Goal: Find specific page/section: Find specific page/section

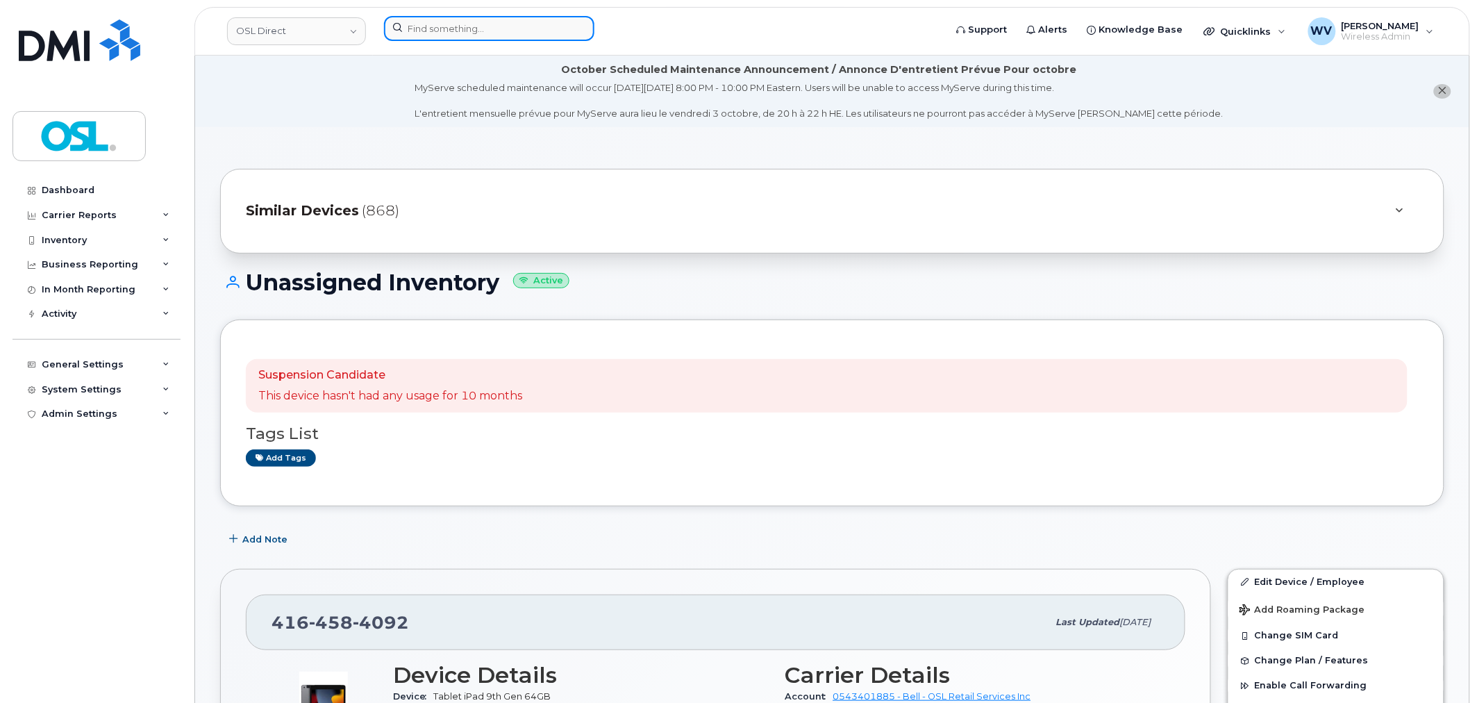
click at [514, 23] on input at bounding box center [489, 28] width 210 height 25
paste input "416-606-5328"
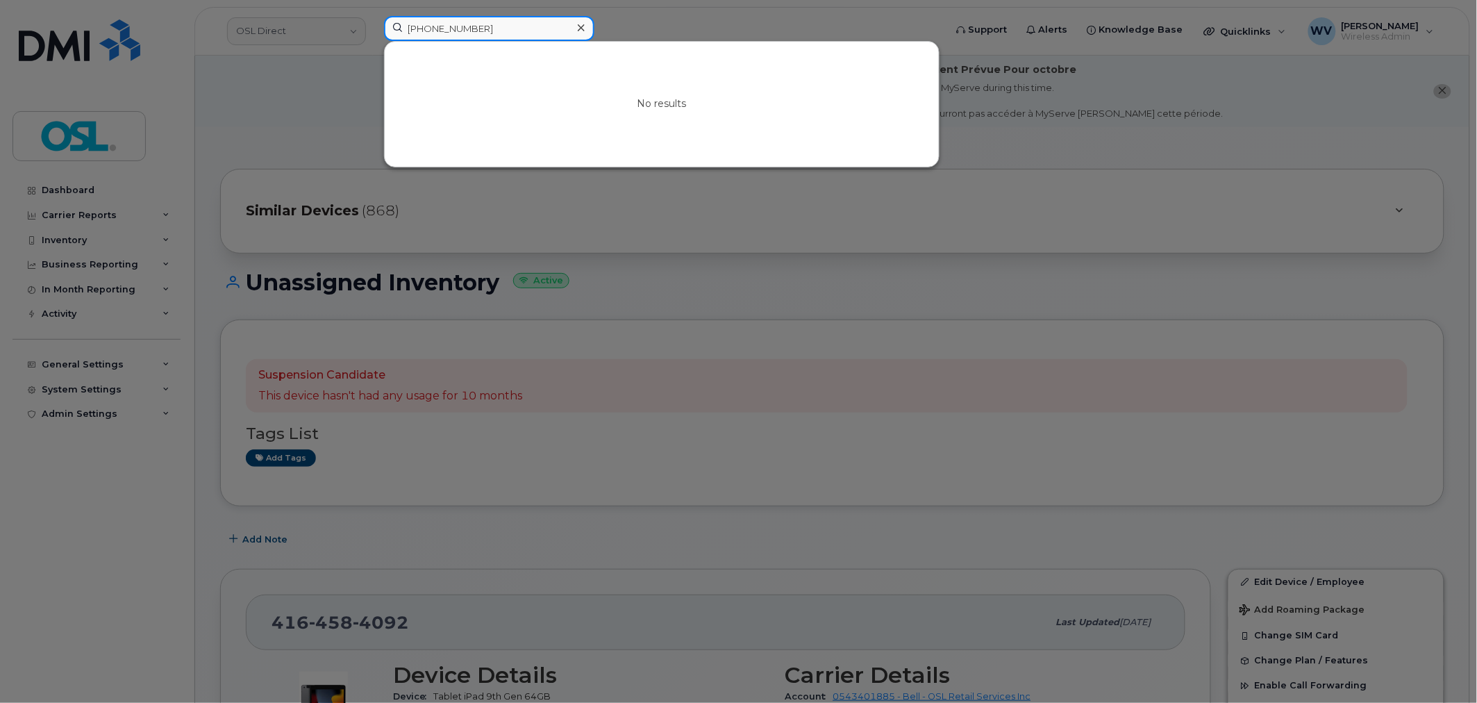
click at [451, 24] on input "416-606-5328" at bounding box center [489, 28] width 210 height 25
paste input "-606-"
click at [593, 260] on div at bounding box center [738, 351] width 1477 height 703
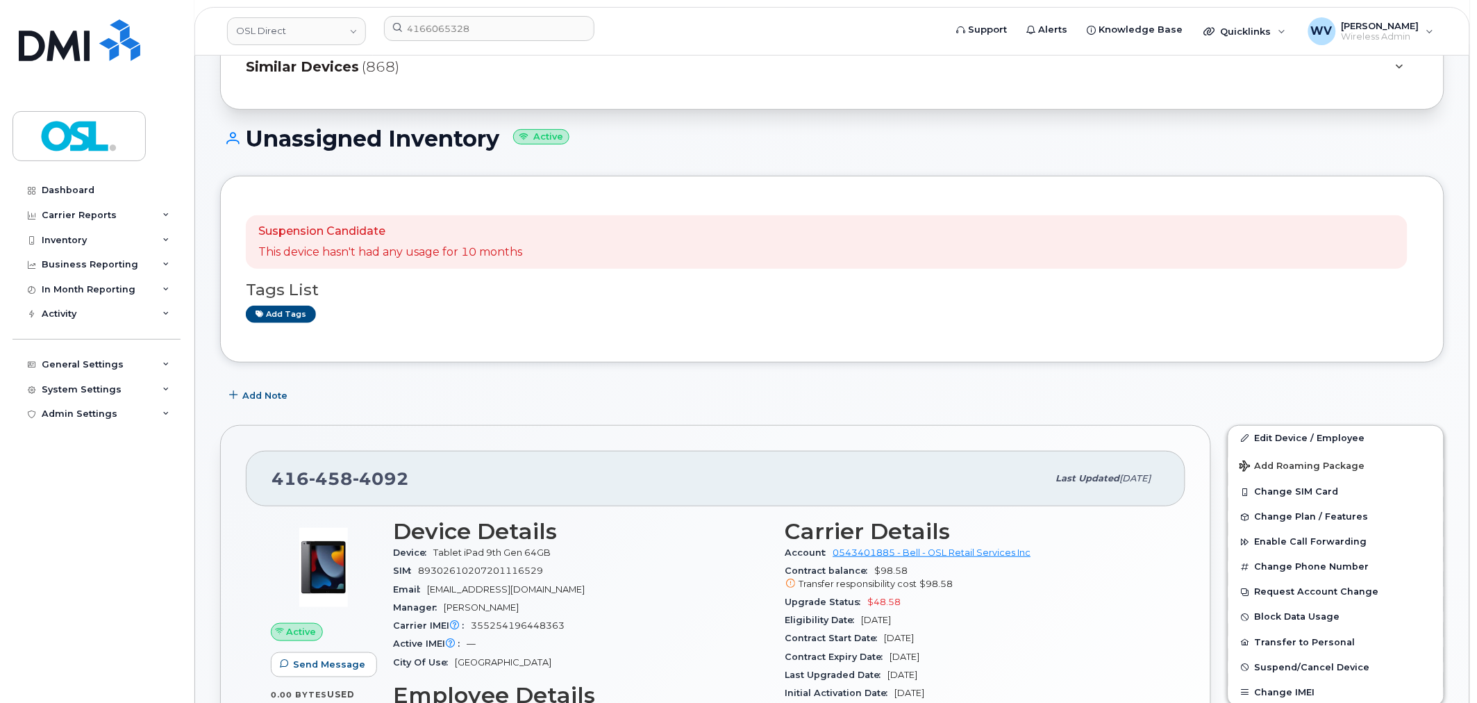
scroll to position [154, 0]
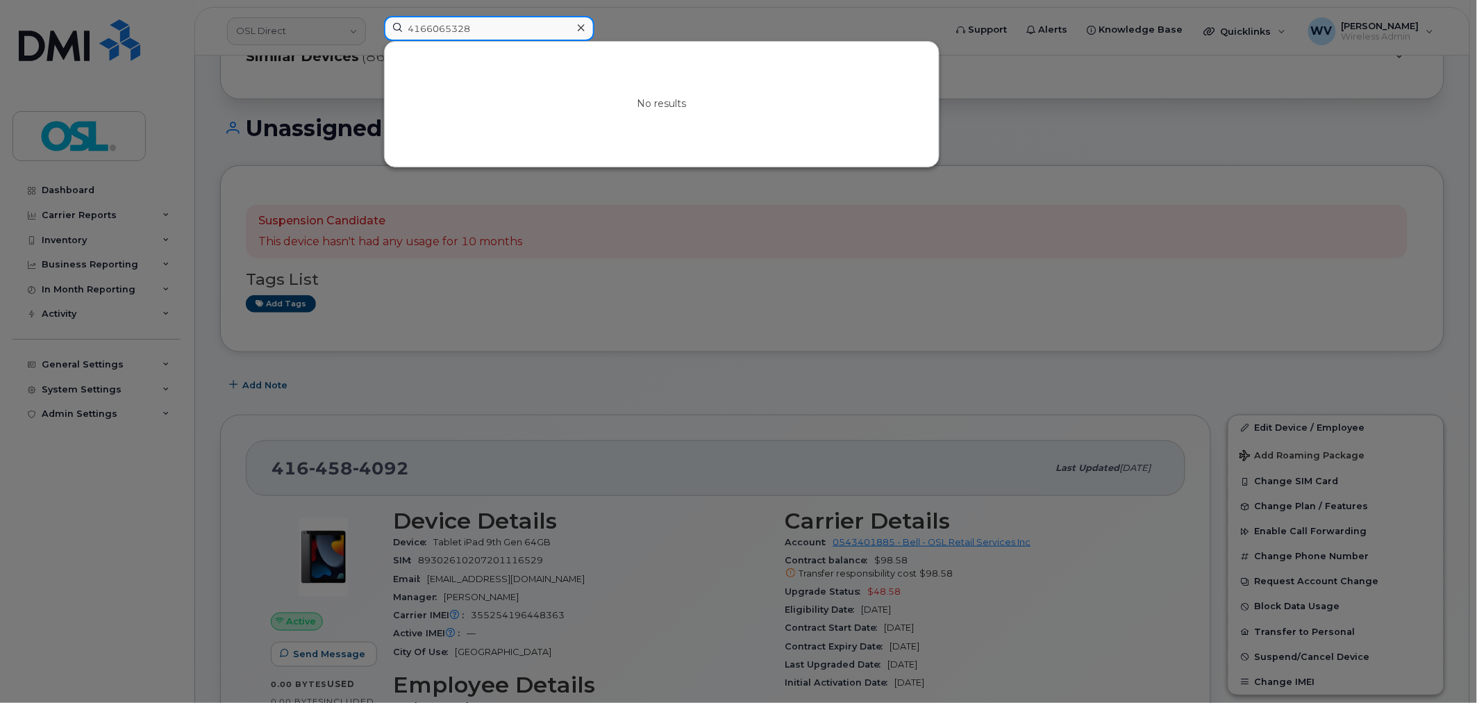
click at [487, 37] on input "4166065328" at bounding box center [489, 28] width 210 height 25
paste input "F6MDQ6UUQ1KV"
click at [472, 25] on input "4166065328F6MDQ6UUQ1KV" at bounding box center [489, 28] width 210 height 25
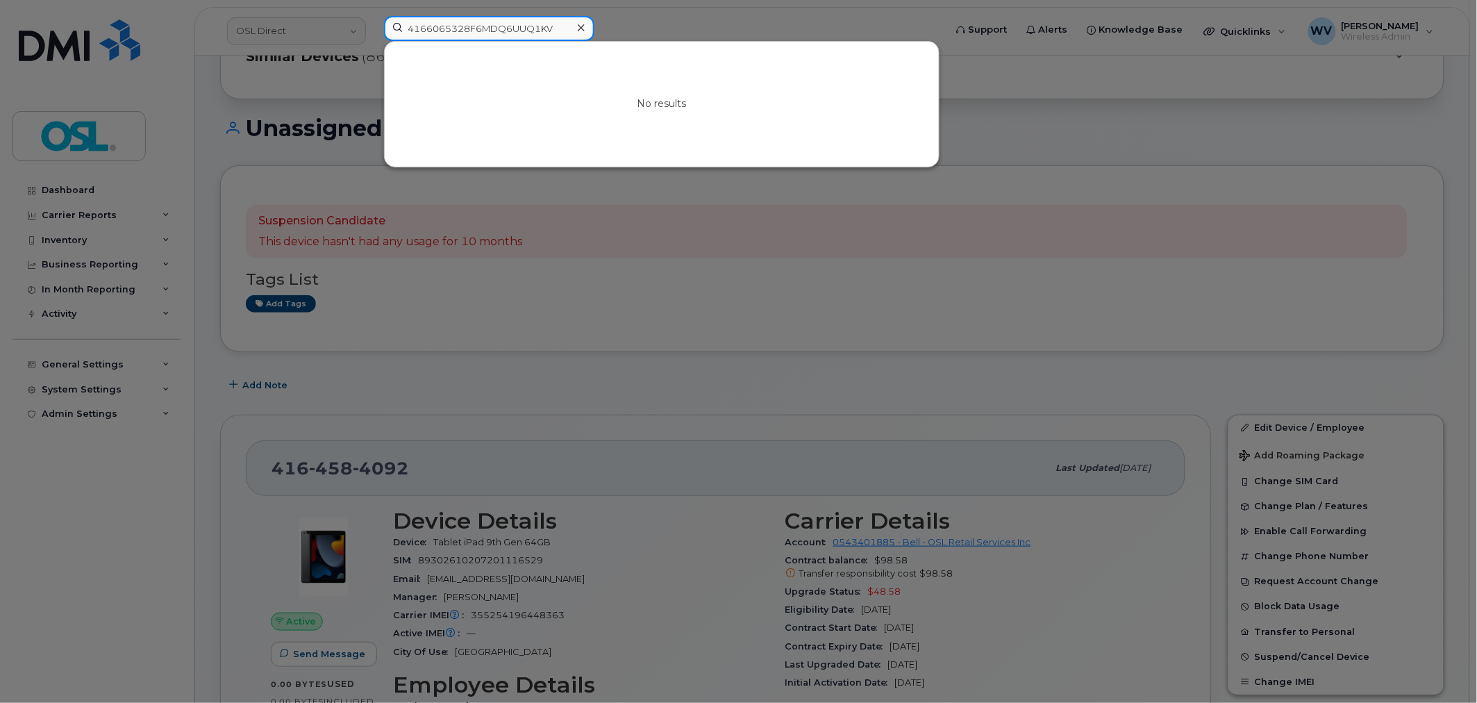
paste input "3470513"
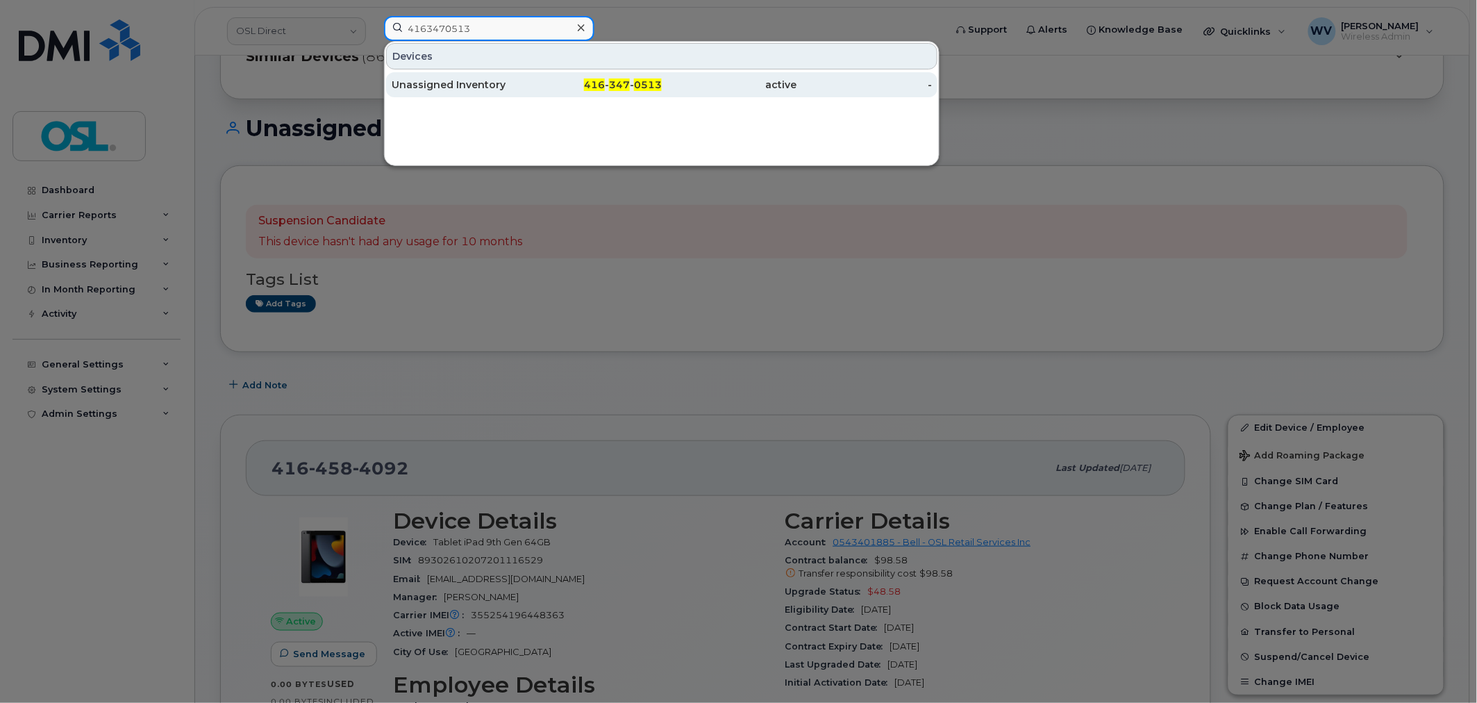
type input "4163470513"
click at [531, 82] on div "416 - 347 - 0513" at bounding box center [594, 85] width 135 height 14
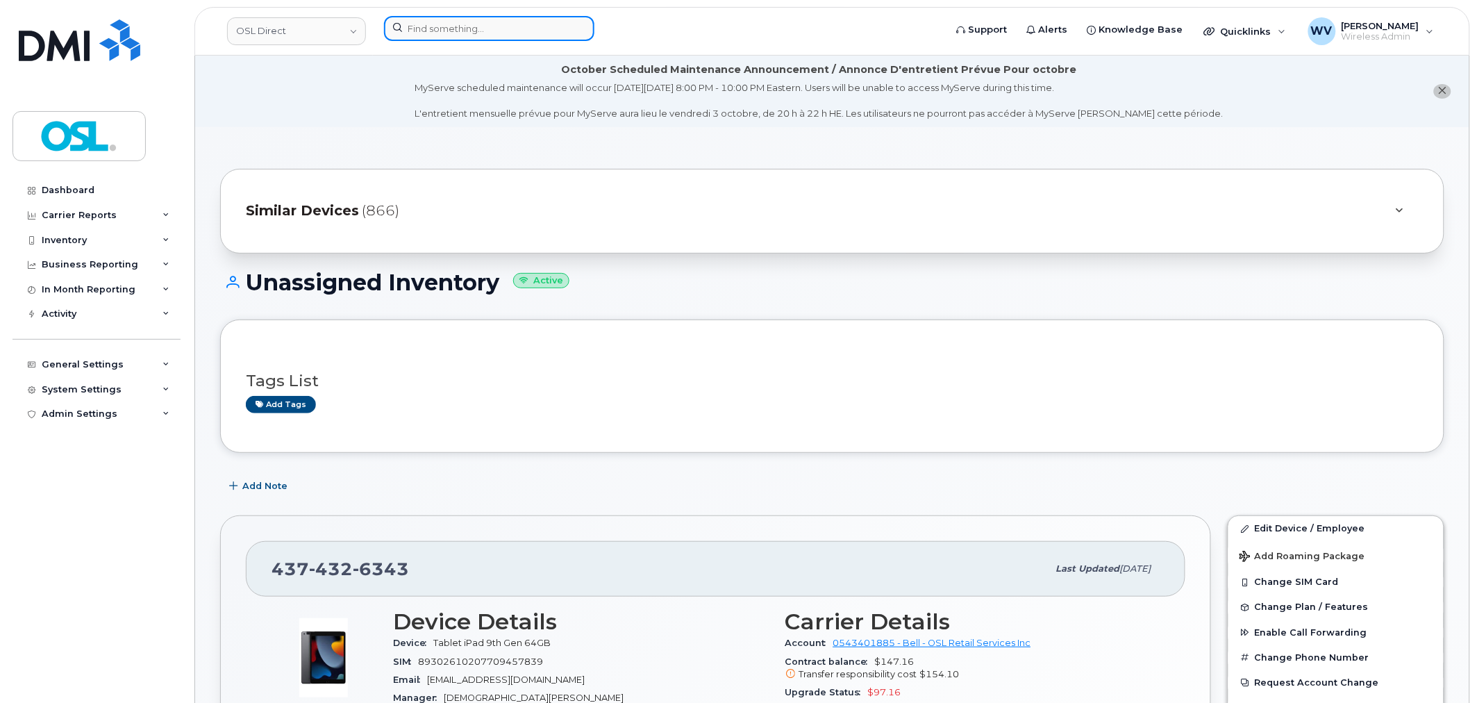
click at [459, 26] on input at bounding box center [489, 28] width 210 height 25
paste input "[PHONE_NUMBER]"
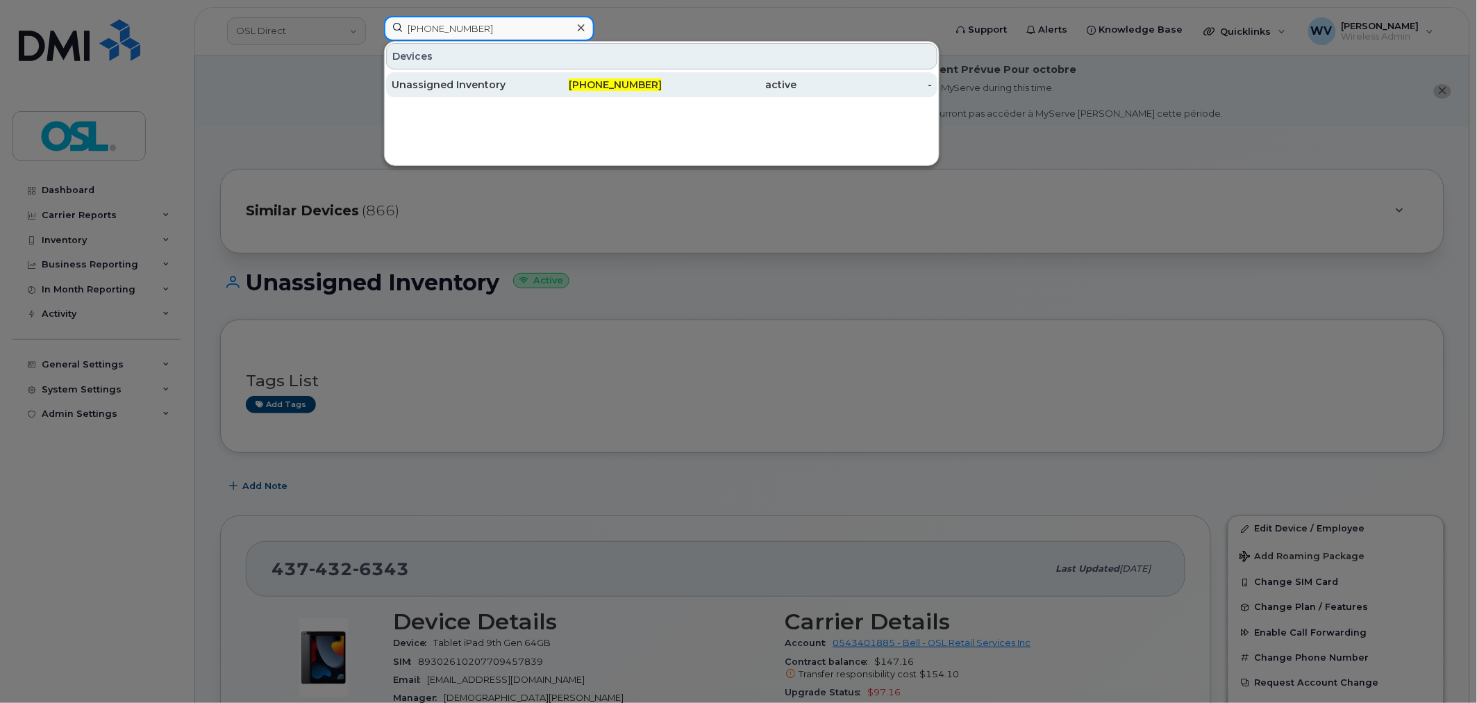
type input "[PHONE_NUMBER]"
click at [501, 84] on div "Unassigned Inventory" at bounding box center [459, 85] width 135 height 14
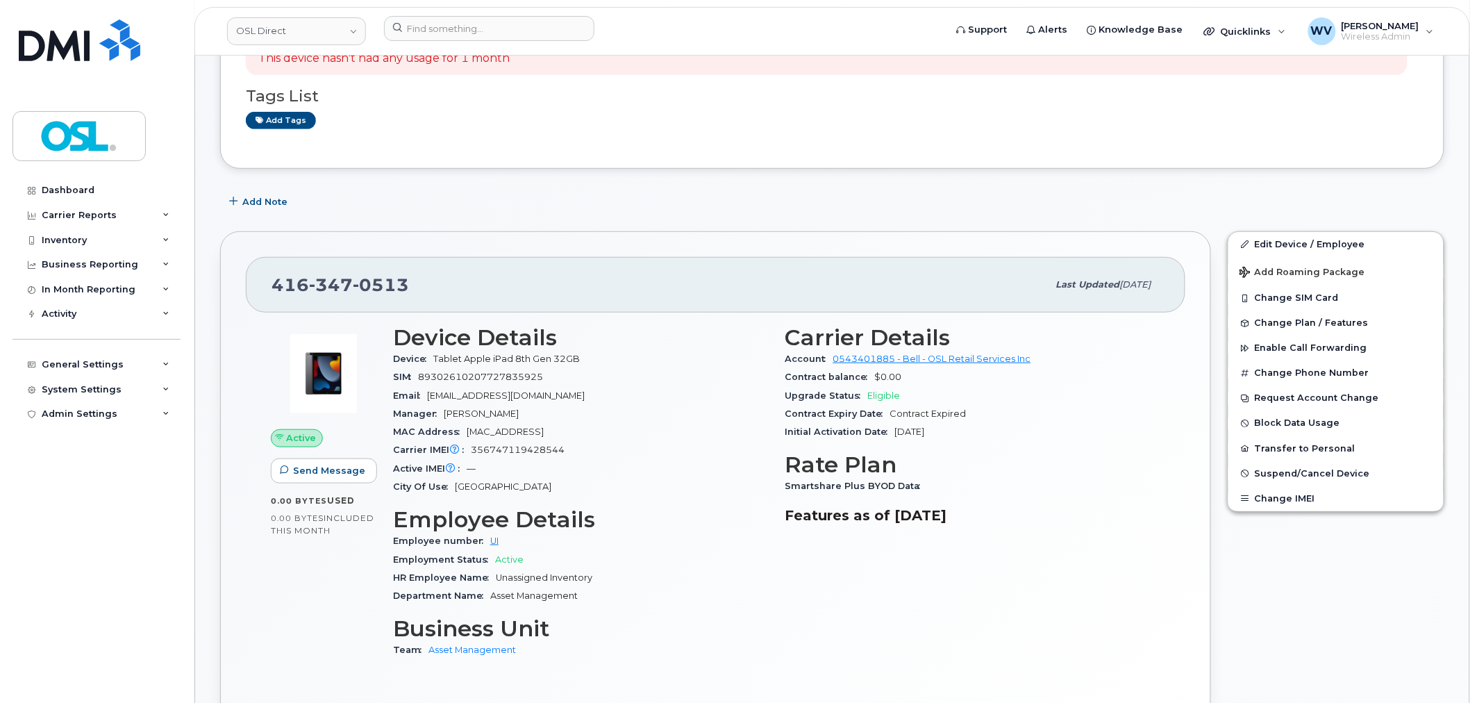
scroll to position [231, 0]
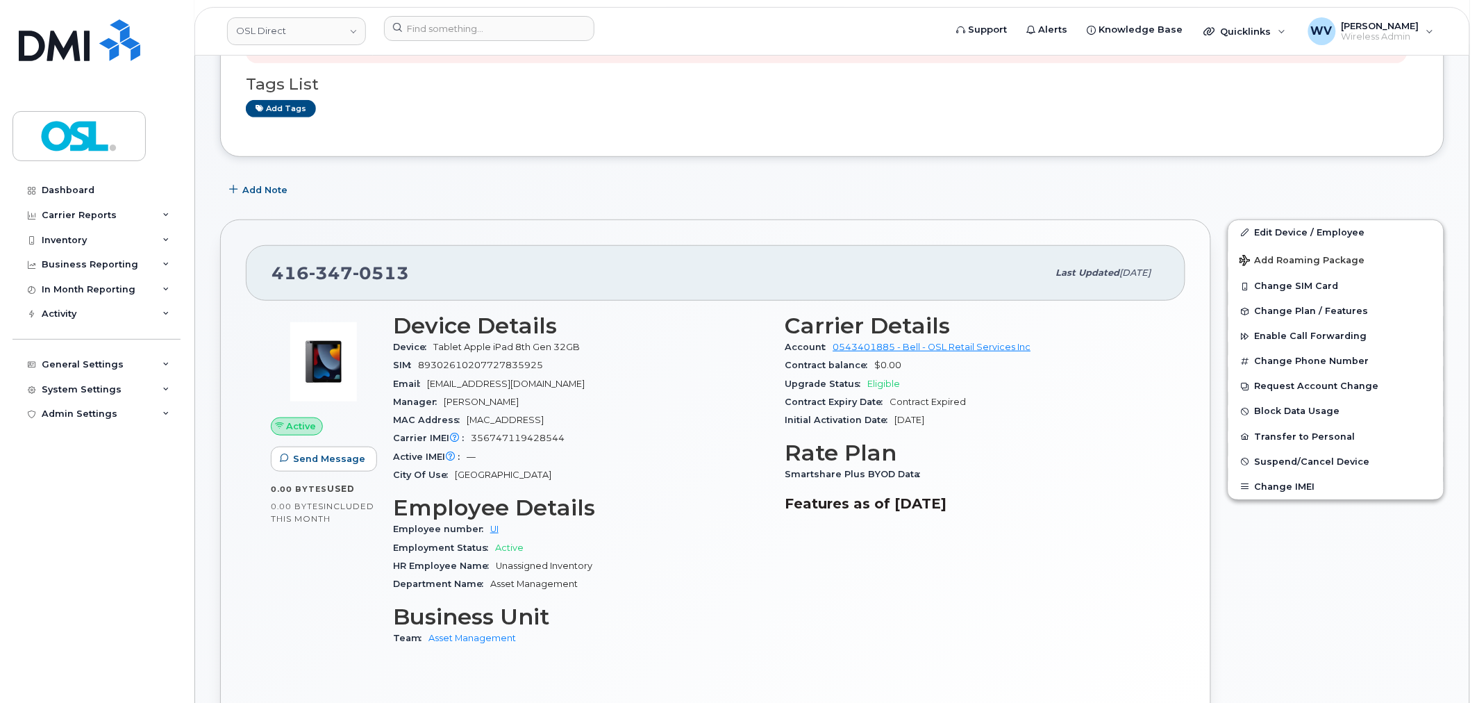
click at [349, 275] on span "347" at bounding box center [331, 272] width 44 height 21
